Goal: Task Accomplishment & Management: Use online tool/utility

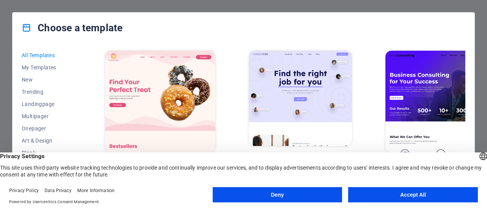
click at [414, 195] on button "Accept All" at bounding box center [413, 194] width 130 height 15
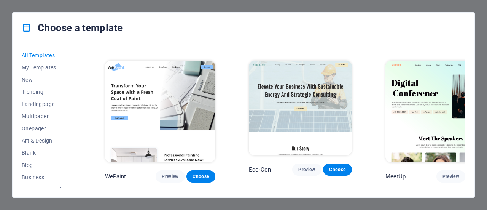
scroll to position [473, 0]
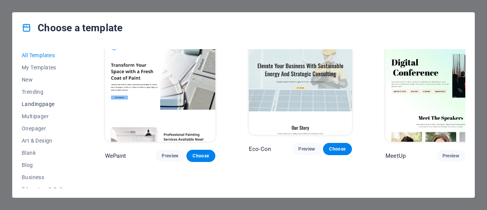
click at [45, 103] on span "Landingpage" at bounding box center [47, 104] width 50 height 6
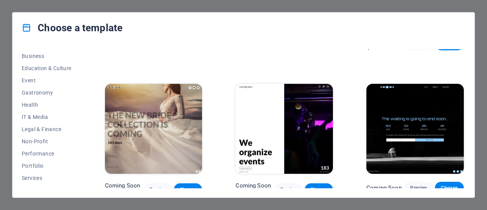
scroll to position [165, 0]
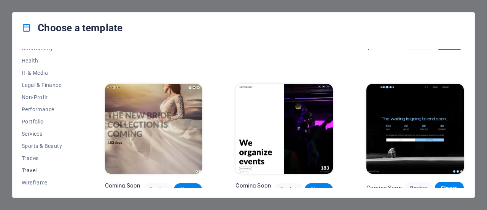
click at [33, 167] on span "Travel" at bounding box center [47, 170] width 50 height 6
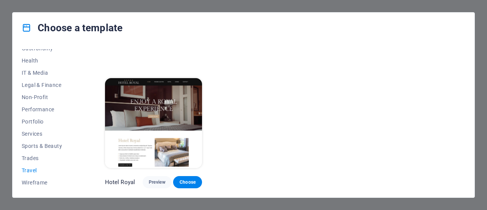
scroll to position [253, 0]
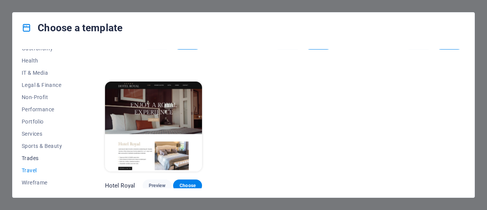
click at [35, 156] on span "Trades" at bounding box center [47, 158] width 50 height 6
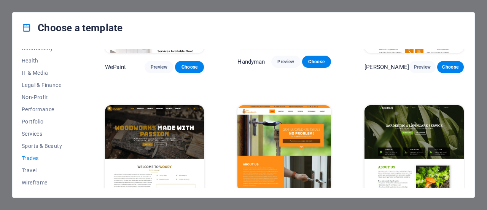
scroll to position [256, 0]
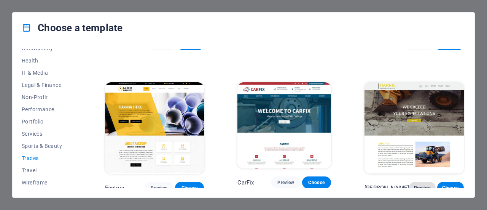
click at [414, 185] on button "Preview" at bounding box center [422, 188] width 27 height 12
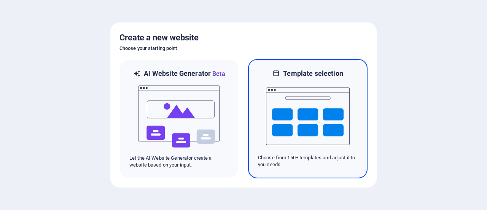
click at [323, 116] on img at bounding box center [308, 116] width 84 height 76
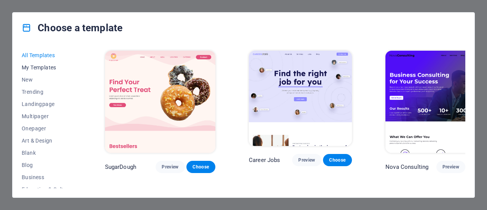
click at [42, 69] on span "My Templates" at bounding box center [47, 67] width 50 height 6
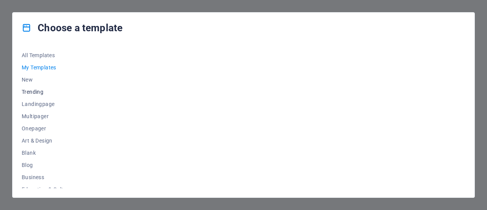
click at [34, 91] on span "Trending" at bounding box center [47, 92] width 50 height 6
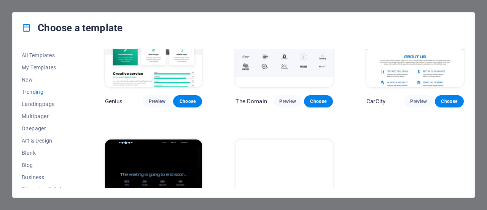
scroll to position [685, 0]
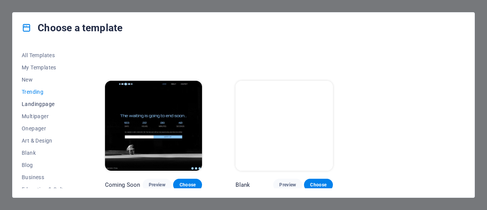
click at [34, 104] on span "Landingpage" at bounding box center [47, 104] width 50 height 6
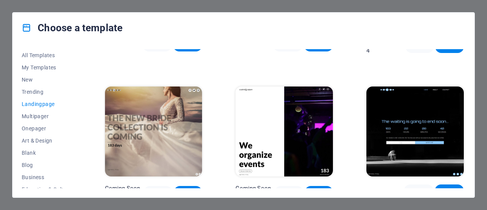
scroll to position [1105, 0]
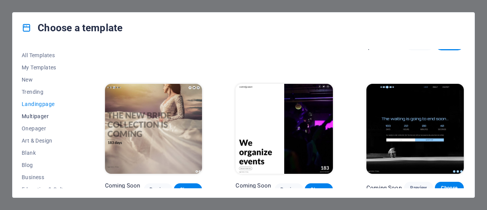
click at [41, 115] on span "Multipager" at bounding box center [47, 116] width 50 height 6
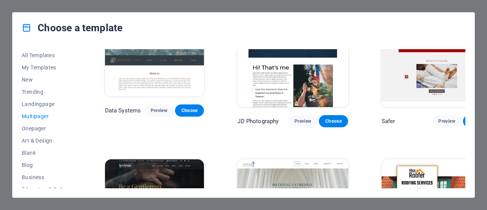
scroll to position [1750, 0]
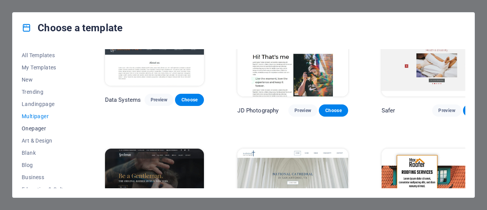
click at [37, 126] on span "Onepager" at bounding box center [47, 128] width 50 height 6
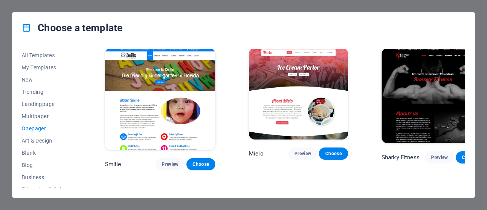
scroll to position [2025, 0]
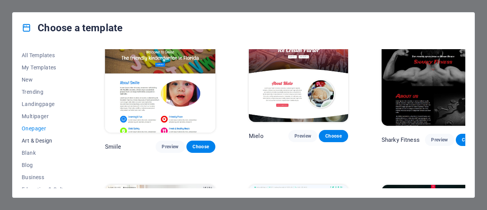
click at [50, 139] on span "Art & Design" at bounding box center [47, 140] width 50 height 6
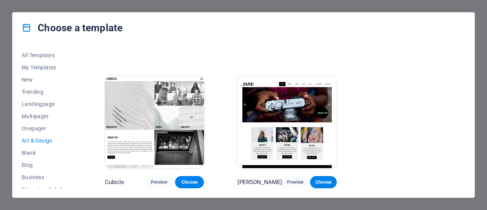
scroll to position [319, 0]
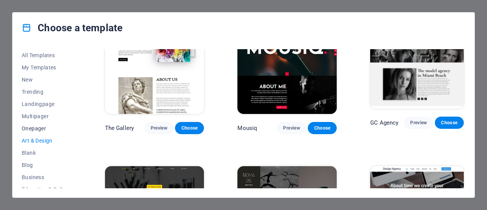
click at [35, 129] on span "Onepager" at bounding box center [47, 128] width 50 height 6
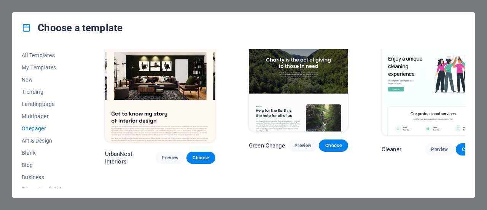
scroll to position [2025, 0]
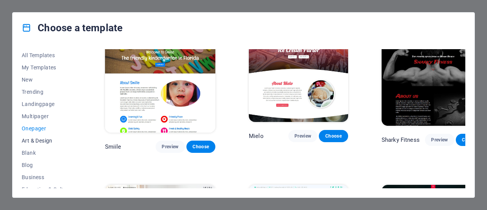
click at [42, 139] on span "Art & Design" at bounding box center [47, 140] width 50 height 6
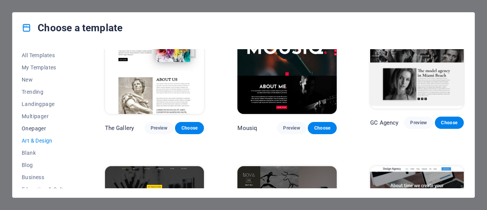
click at [38, 128] on span "Onepager" at bounding box center [47, 128] width 50 height 6
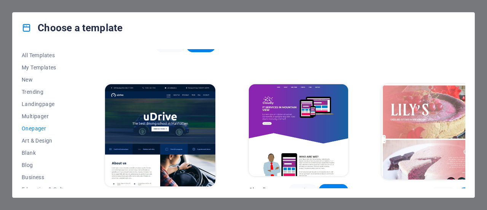
scroll to position [2271, 0]
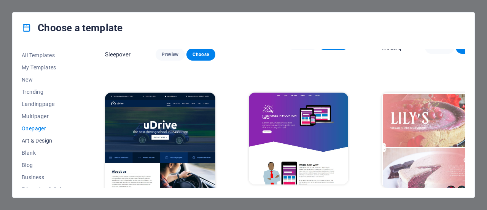
click at [41, 140] on span "Art & Design" at bounding box center [47, 140] width 50 height 6
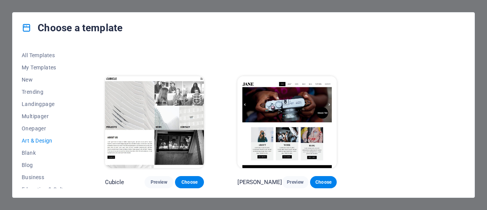
scroll to position [541, 0]
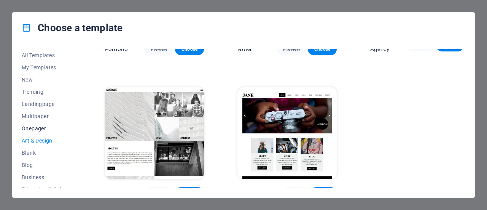
click at [32, 128] on span "Onepager" at bounding box center [47, 128] width 50 height 6
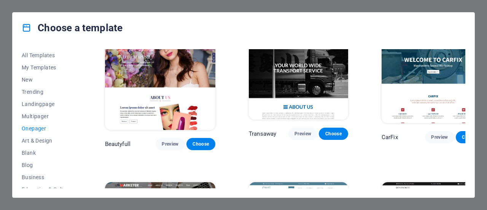
scroll to position [3029, 0]
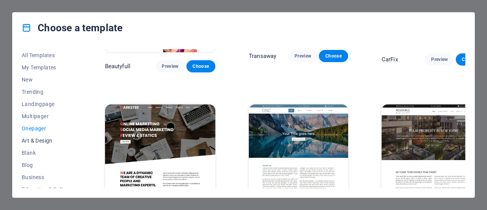
click at [40, 141] on span "Art & Design" at bounding box center [47, 140] width 50 height 6
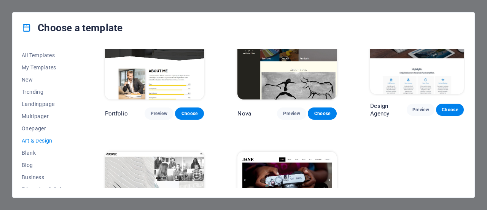
scroll to position [541, 0]
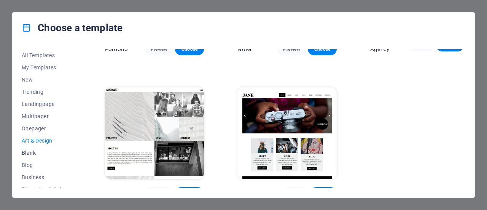
click at [29, 155] on span "Blank" at bounding box center [47, 153] width 50 height 6
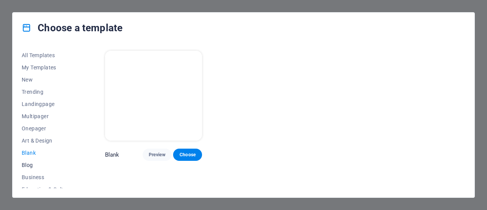
click at [27, 166] on span "Blog" at bounding box center [47, 165] width 50 height 6
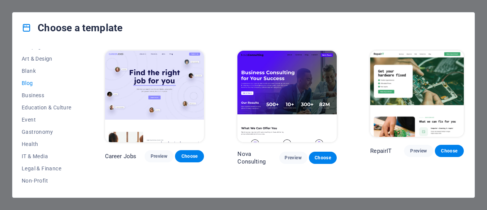
scroll to position [83, 0]
click at [47, 105] on span "Education & Culture" at bounding box center [47, 106] width 50 height 6
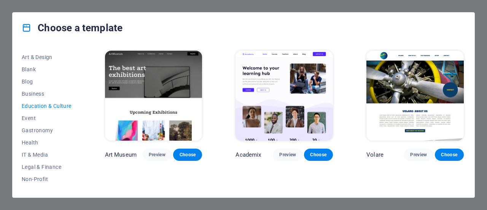
scroll to position [105, 0]
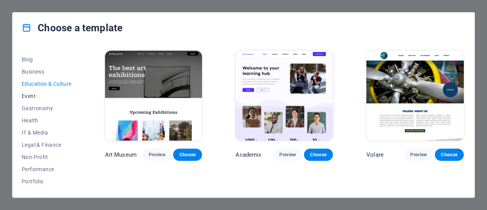
click at [32, 94] on span "Event" at bounding box center [47, 96] width 50 height 6
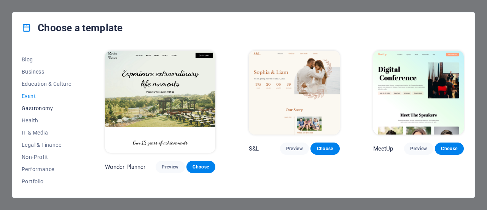
click at [34, 105] on span "Gastronomy" at bounding box center [47, 108] width 50 height 6
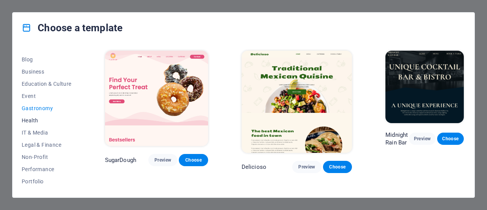
click at [30, 114] on button "Health" at bounding box center [47, 120] width 50 height 12
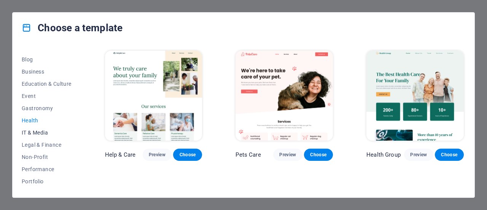
click at [33, 131] on span "IT & Media" at bounding box center [47, 132] width 50 height 6
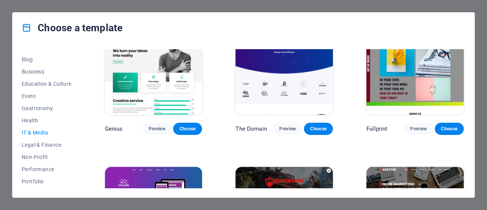
scroll to position [313, 0]
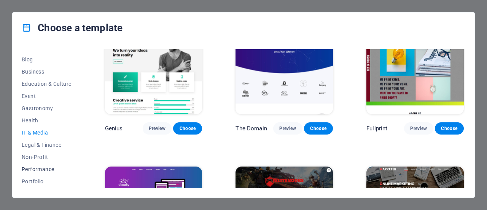
click at [40, 169] on span "Performance" at bounding box center [47, 169] width 50 height 6
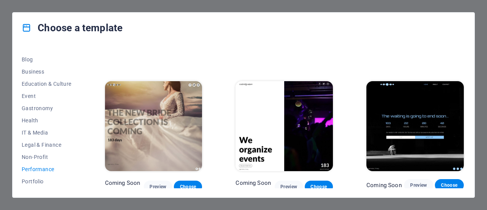
scroll to position [682, 0]
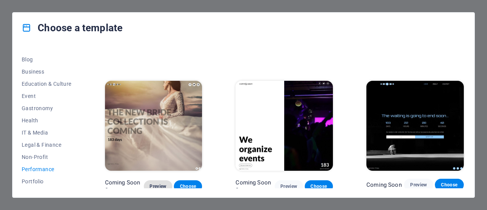
click at [160, 183] on span "Preview" at bounding box center [158, 186] width 16 height 6
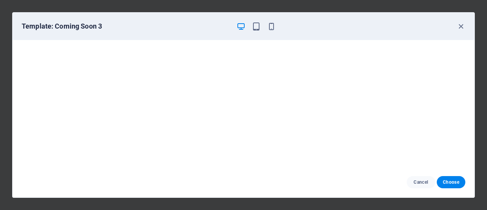
scroll to position [2, 0]
click at [426, 183] on span "Cancel" at bounding box center [421, 182] width 16 height 6
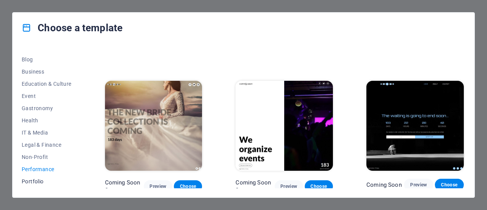
click at [29, 183] on span "Portfolio" at bounding box center [47, 181] width 50 height 6
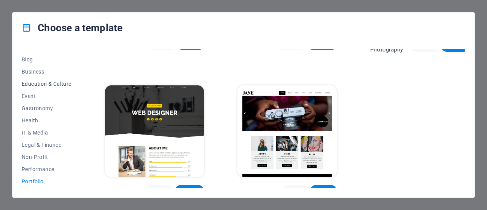
scroll to position [0, 0]
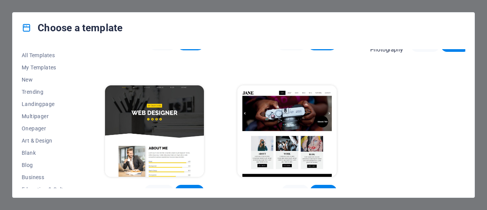
click at [483, 75] on div "Choose a template All Templates My Templates New Trending Landingpage Multipage…" at bounding box center [243, 105] width 487 height 210
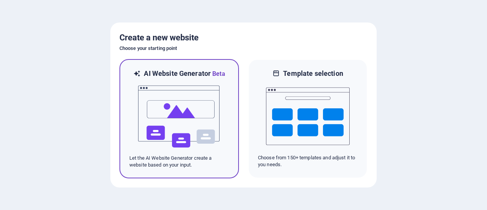
click at [190, 141] on img at bounding box center [179, 116] width 84 height 76
click at [179, 123] on img at bounding box center [179, 116] width 84 height 76
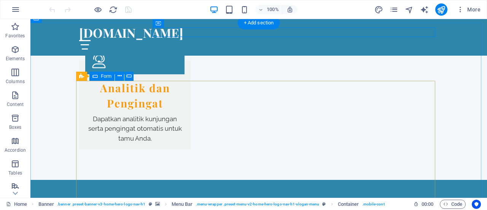
scroll to position [1312, 0]
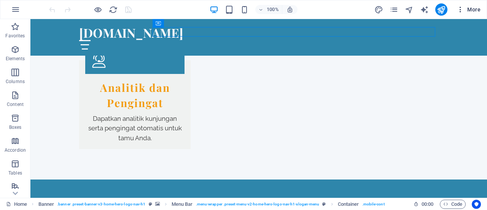
click at [462, 10] on icon "button" at bounding box center [461, 10] width 8 height 8
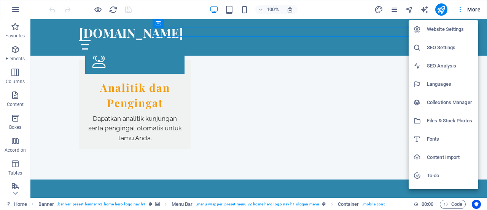
click at [462, 10] on div at bounding box center [243, 105] width 487 height 210
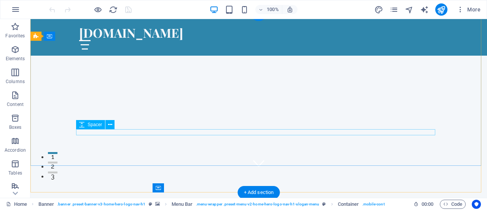
scroll to position [0, 0]
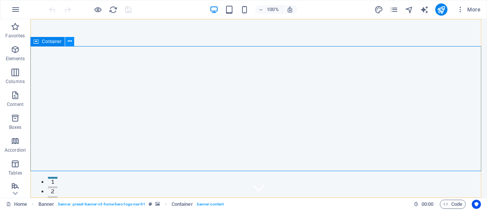
click at [70, 41] on icon at bounding box center [70, 41] width 4 height 8
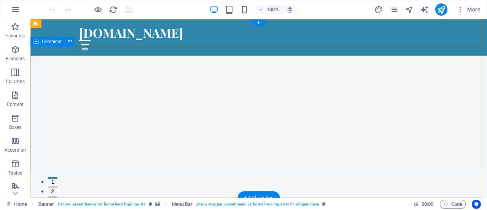
scroll to position [86, 0]
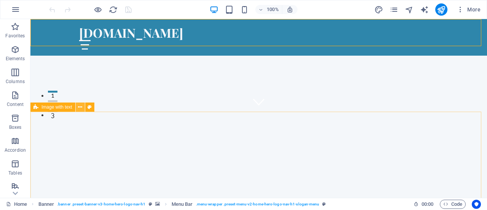
click at [80, 106] on icon at bounding box center [80, 107] width 4 height 8
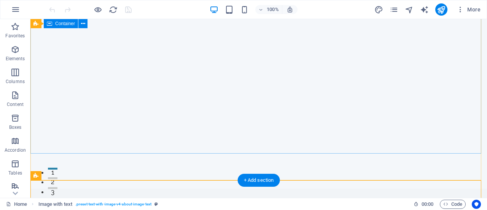
scroll to position [0, 0]
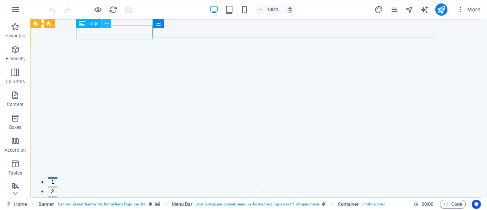
click at [104, 25] on button at bounding box center [106, 23] width 9 height 9
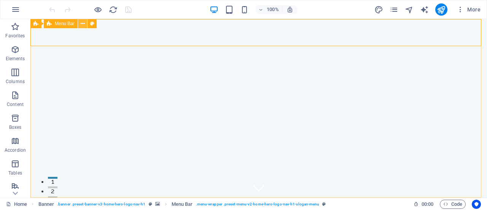
click at [81, 22] on icon at bounding box center [83, 24] width 4 height 8
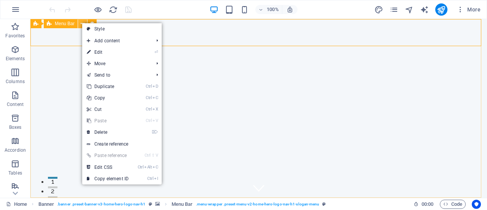
click at [81, 22] on icon at bounding box center [83, 24] width 4 height 8
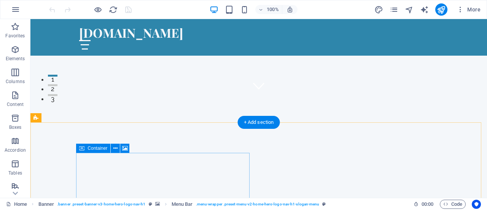
scroll to position [107, 0]
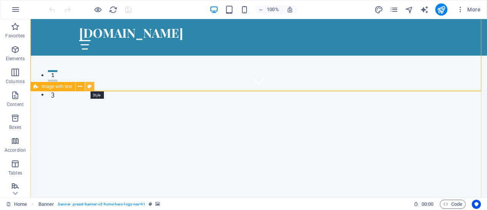
click at [90, 86] on icon at bounding box center [90, 87] width 4 height 8
select select "rem"
select select "px"
select select "preset-text-with-image-v4-about-image-text"
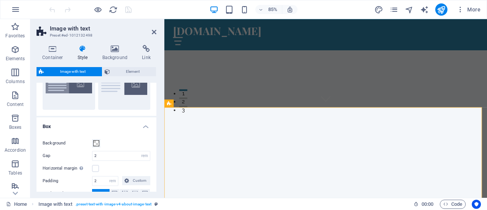
scroll to position [43, 0]
click at [154, 31] on icon at bounding box center [154, 32] width 5 height 6
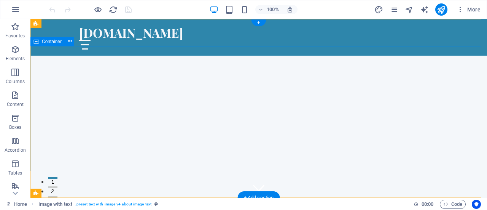
scroll to position [69, 0]
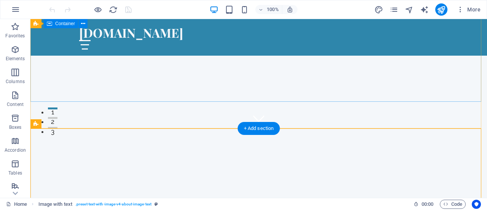
click at [168, 128] on div "Selamat datang di viainvite.com - Dapatkan Undangan Digital Profesional dalam H…" at bounding box center [258, 191] width 457 height 126
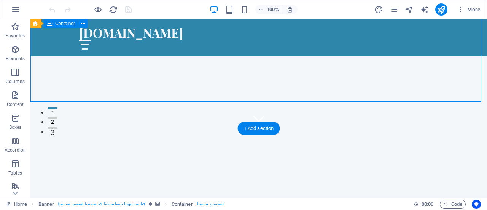
click at [120, 128] on div "Selamat datang di viainvite.com - Dapatkan Undangan Digital Profesional dalam H…" at bounding box center [258, 191] width 457 height 126
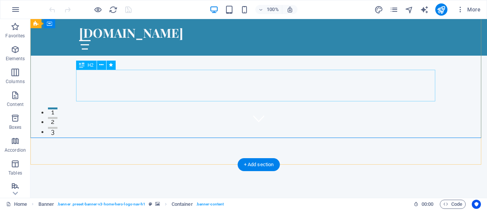
scroll to position [0, 0]
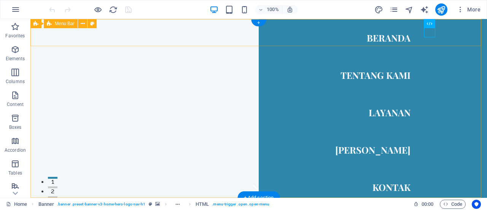
click at [167, 198] on div "viainvite.com Beranda Tentang Kami Layanan Ayo Mulai Kontak" at bounding box center [258, 211] width 457 height 27
click at [198, 198] on div "viainvite.com Beranda Tentang Kami Layanan Ayo Mulai Kontak" at bounding box center [258, 211] width 457 height 27
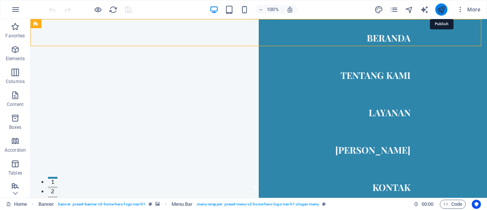
click at [442, 8] on icon "publish" at bounding box center [441, 9] width 9 height 9
